Goal: Book appointment/travel/reservation

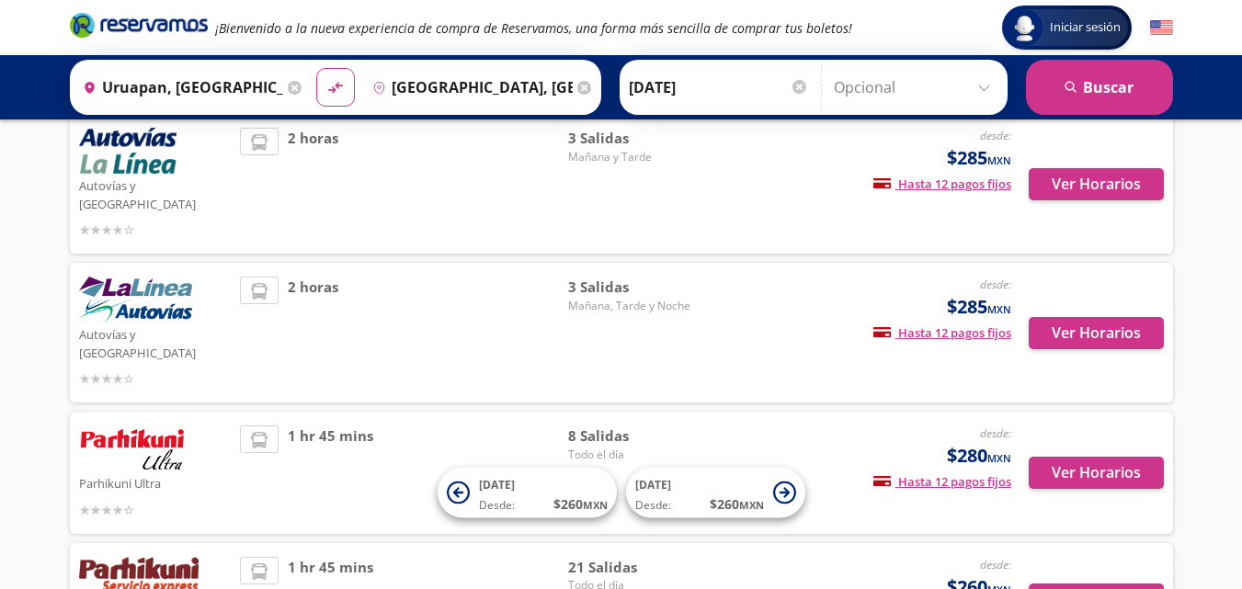
scroll to position [252, 0]
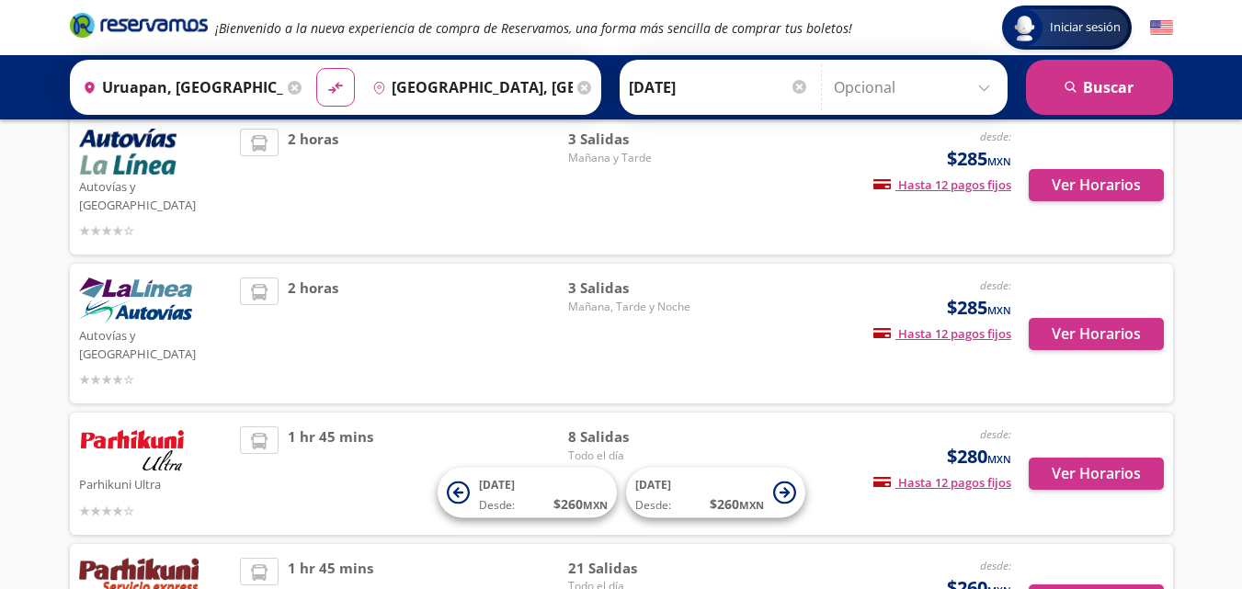
click at [692, 310] on div "3 [PERSON_NAME][DATE], Tarde y Noche" at bounding box center [632, 334] width 129 height 112
click at [1112, 318] on button "Ver Horarios" at bounding box center [1096, 334] width 135 height 32
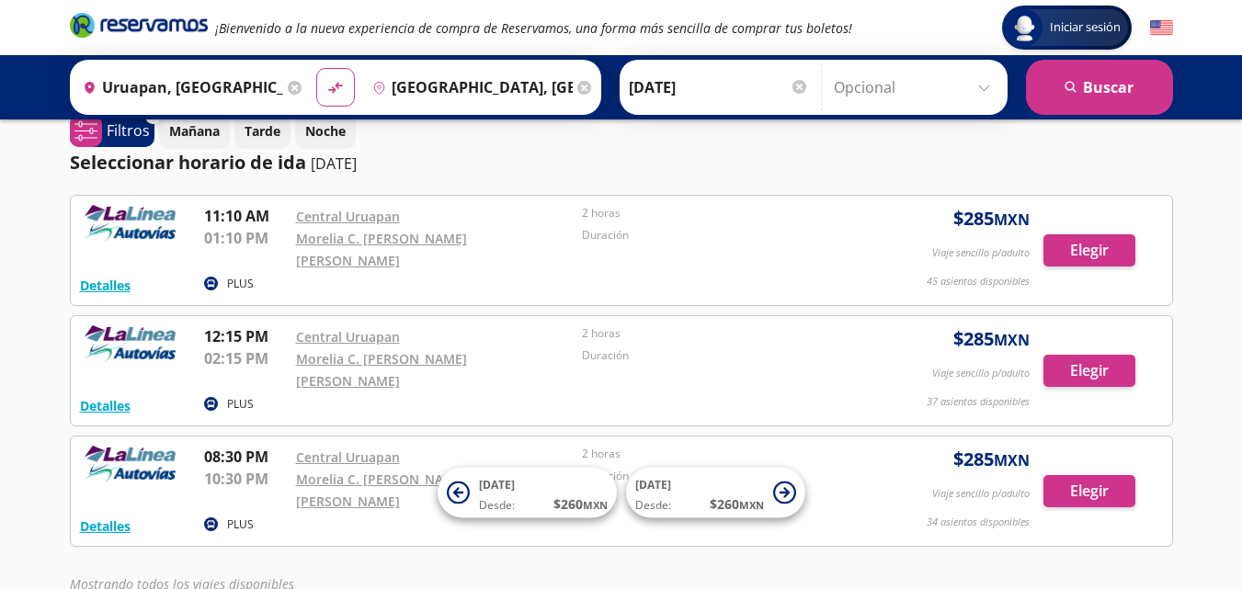
scroll to position [22, 0]
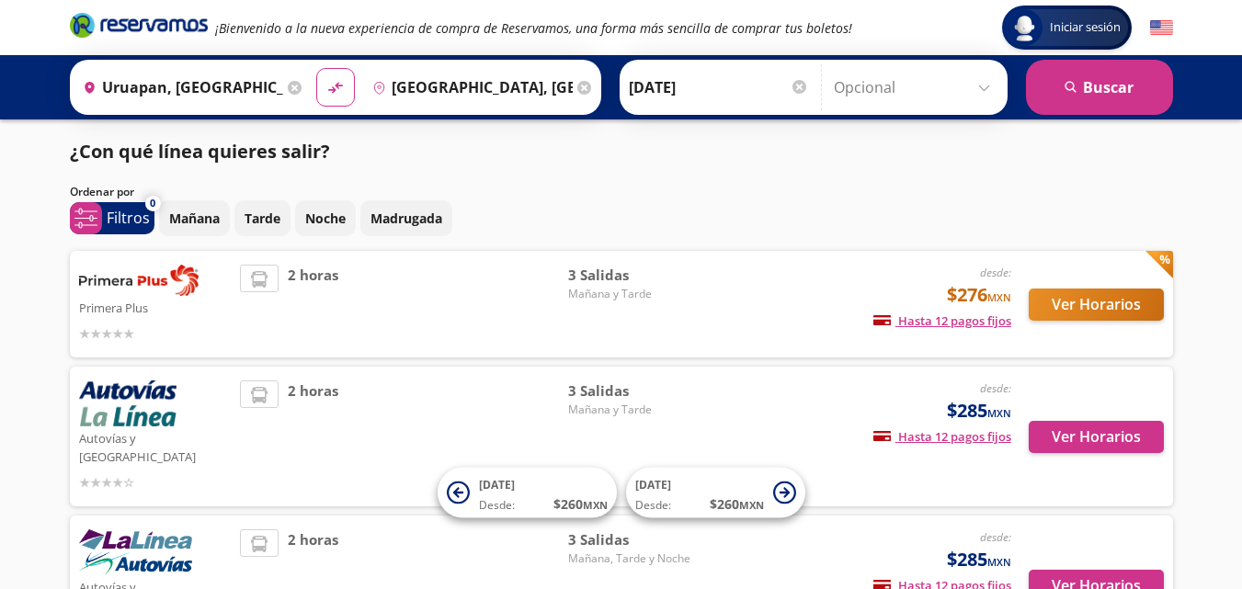
click at [710, 290] on div "desde: $276 MXN Hasta 12 pagos fijos Pagos fijos en compras mayores a $30 MXN, …" at bounding box center [858, 304] width 304 height 79
click at [1083, 320] on button "Ver Horarios" at bounding box center [1096, 305] width 135 height 32
